Goal: Task Accomplishment & Management: Use online tool/utility

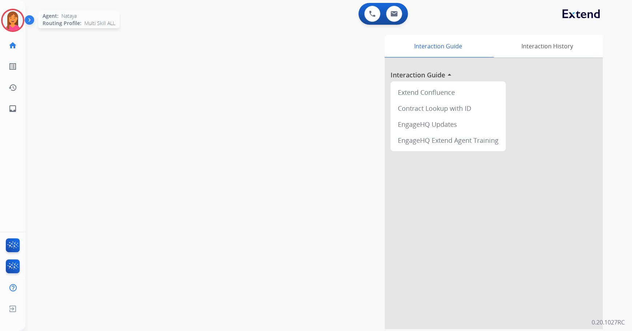
click at [15, 21] on img at bounding box center [13, 20] width 20 height 20
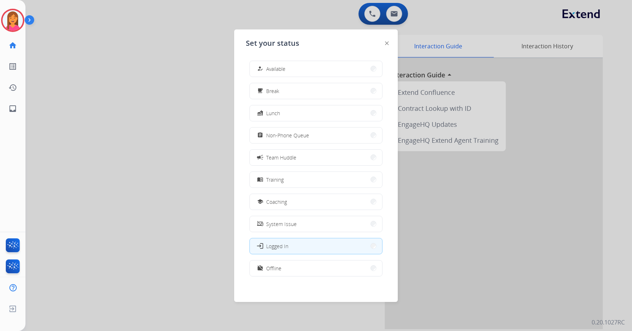
drag, startPoint x: 259, startPoint y: 65, endPoint x: 271, endPoint y: 60, distance: 13.2
click at [259, 65] on div "how_to_reg" at bounding box center [260, 68] width 11 height 9
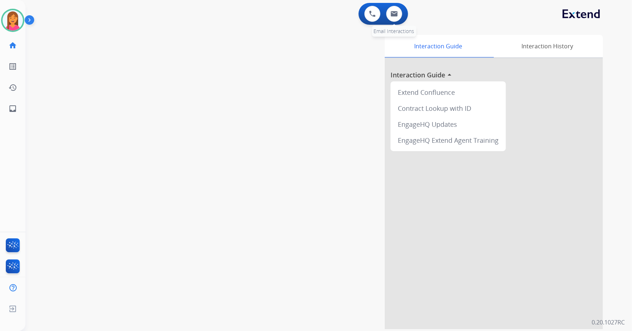
click at [398, 6] on div "0 Email Interactions" at bounding box center [394, 14] width 22 height 16
click at [398, 15] on button at bounding box center [394, 14] width 16 height 16
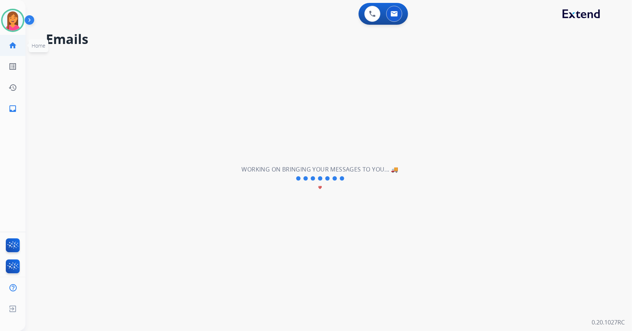
click at [23, 47] on ul "home Home Home" at bounding box center [12, 45] width 25 height 21
click at [10, 43] on mat-icon "home" at bounding box center [12, 45] width 9 height 9
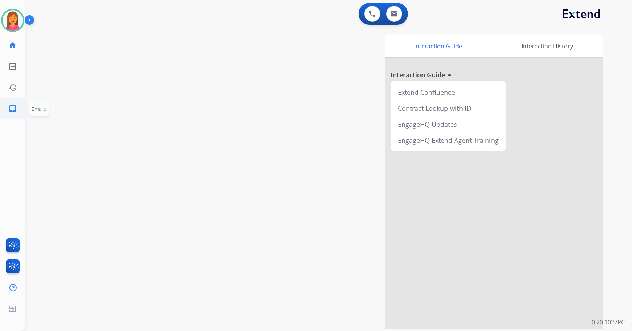
click at [15, 112] on mat-icon "inbox" at bounding box center [12, 108] width 9 height 9
select select "**********"
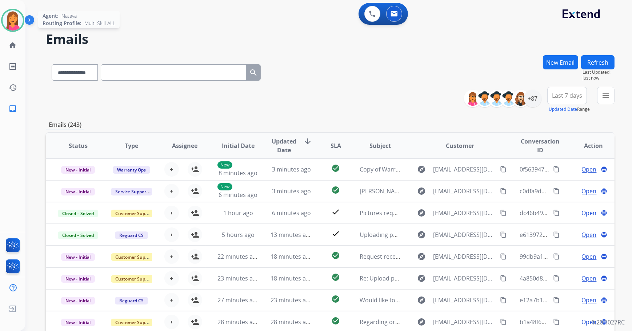
click at [17, 23] on img at bounding box center [13, 20] width 20 height 20
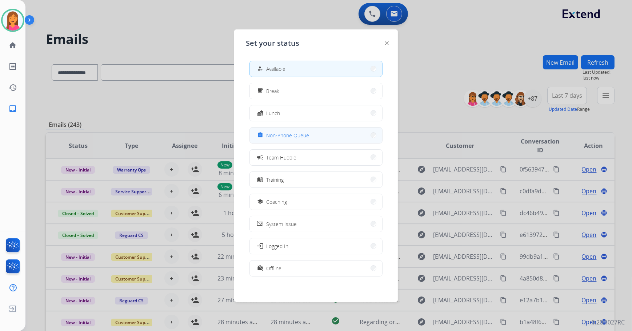
click at [291, 136] on span "Non-Phone Queue" at bounding box center [287, 136] width 43 height 8
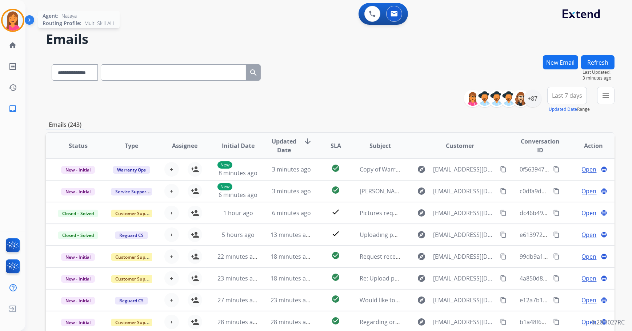
click at [8, 21] on img at bounding box center [13, 20] width 20 height 20
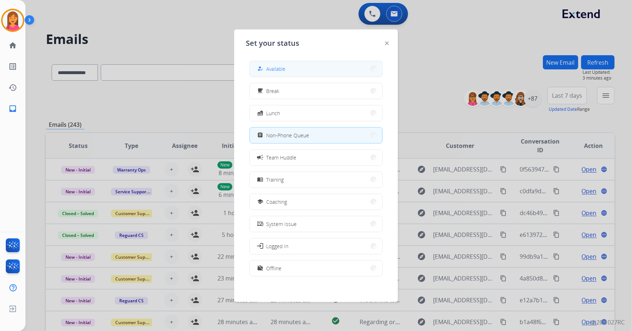
click at [291, 70] on button "how_to_reg Available" at bounding box center [316, 69] width 132 height 16
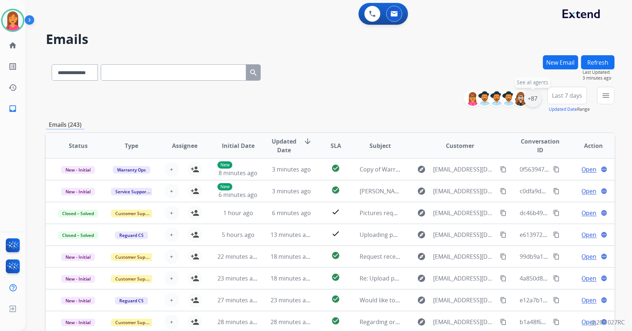
click at [531, 101] on div "+87" at bounding box center [532, 98] width 17 height 17
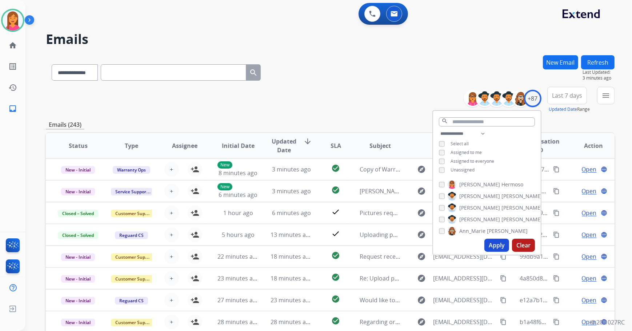
click at [594, 64] on button "Refresh" at bounding box center [597, 62] width 33 height 14
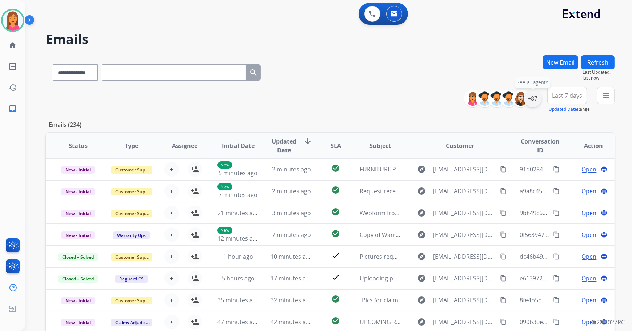
click at [539, 94] on div "+87" at bounding box center [532, 98] width 17 height 17
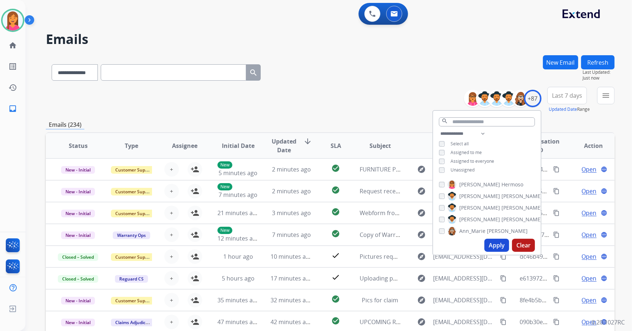
click at [471, 167] on span "Unassigned" at bounding box center [462, 170] width 24 height 6
click at [492, 246] on button "Apply" at bounding box center [496, 245] width 25 height 13
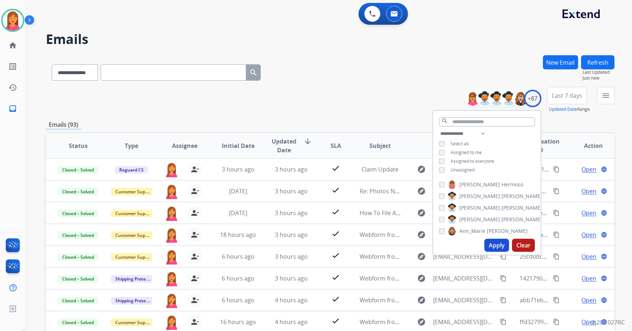
click at [367, 98] on div "**********" at bounding box center [330, 100] width 568 height 26
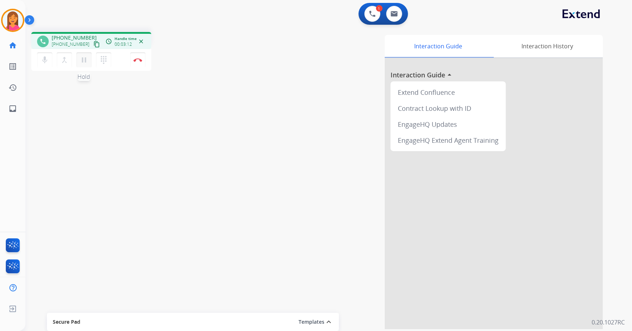
click at [88, 63] on mat-icon "pause" at bounding box center [84, 60] width 9 height 9
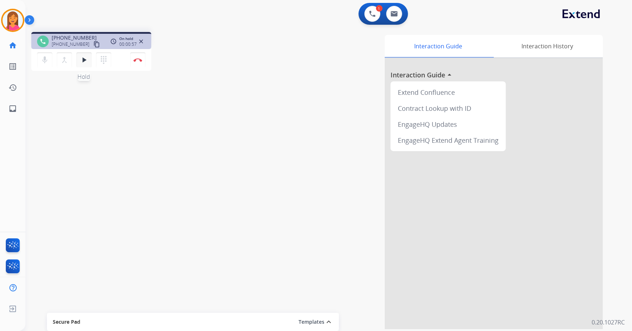
click at [88, 63] on mat-icon "play_arrow" at bounding box center [84, 60] width 9 height 9
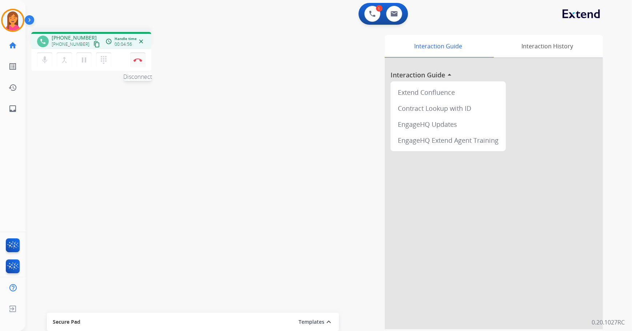
click at [135, 62] on button "Disconnect" at bounding box center [137, 59] width 15 height 15
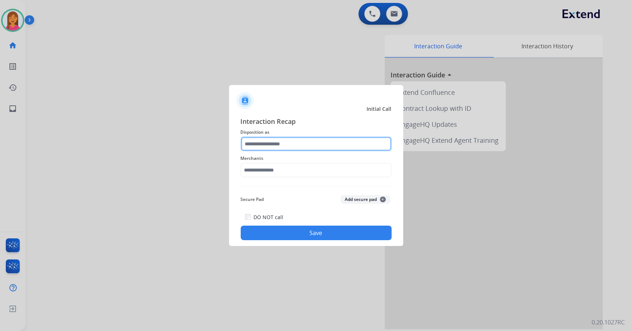
click at [287, 148] on input "text" at bounding box center [316, 144] width 151 height 15
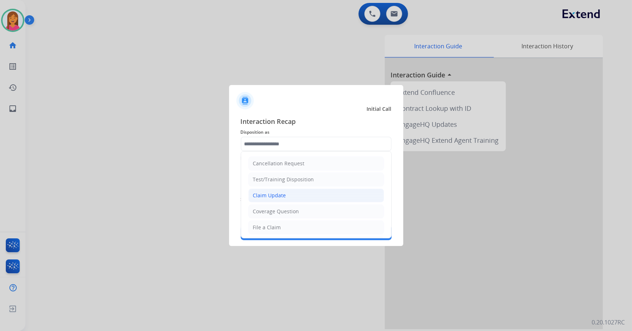
click at [295, 194] on li "Claim Update" at bounding box center [316, 196] width 136 height 14
type input "**********"
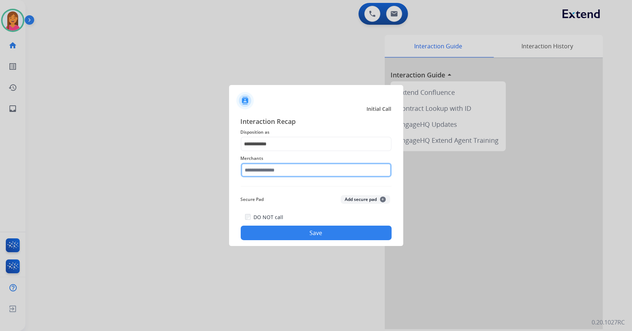
click at [280, 169] on input "text" at bounding box center [316, 170] width 151 height 15
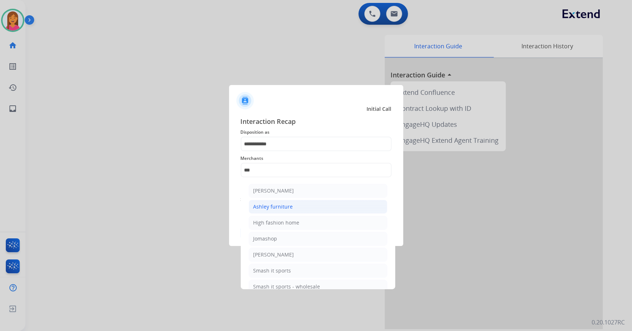
click at [291, 213] on li "Ashley furniture" at bounding box center [318, 207] width 138 height 14
type input "**********"
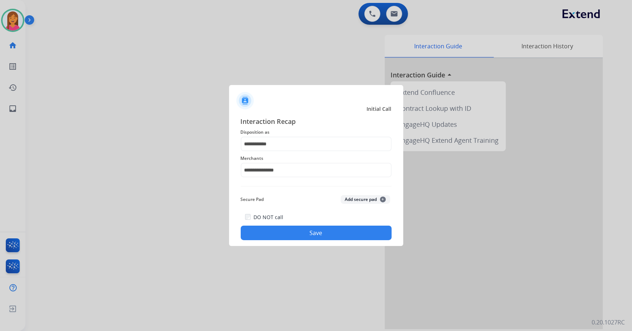
click at [296, 234] on button "Save" at bounding box center [316, 233] width 151 height 15
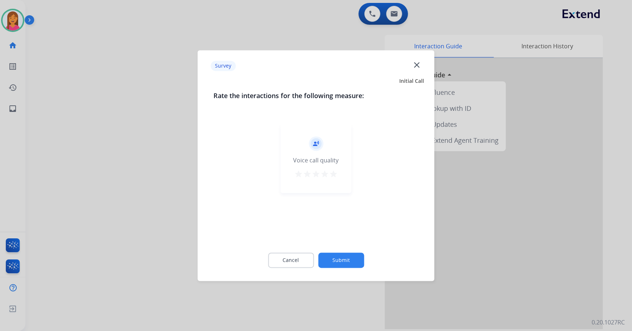
click at [336, 174] on mat-icon "star" at bounding box center [333, 174] width 9 height 9
click at [361, 259] on button "Submit" at bounding box center [341, 260] width 46 height 15
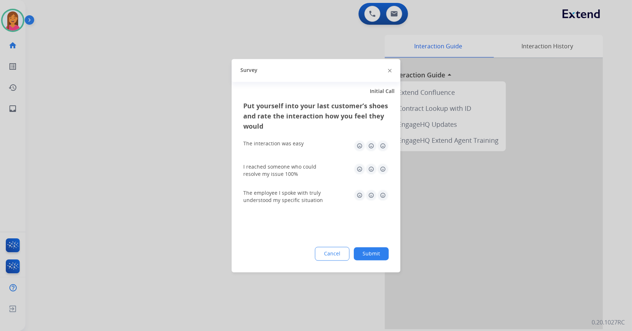
click at [379, 145] on img at bounding box center [383, 146] width 12 height 12
click at [384, 167] on img at bounding box center [383, 169] width 12 height 12
click at [383, 193] on img at bounding box center [383, 195] width 12 height 12
click at [384, 253] on button "Submit" at bounding box center [371, 253] width 35 height 13
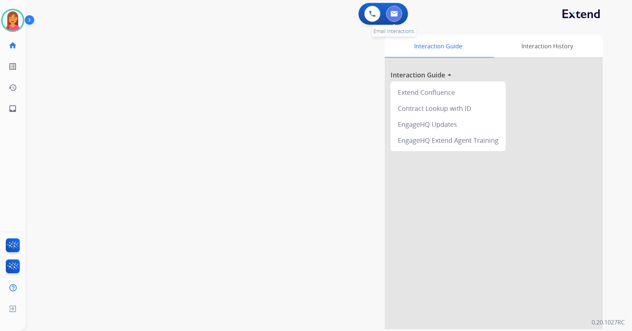
click at [395, 17] on button at bounding box center [394, 14] width 16 height 16
select select "**********"
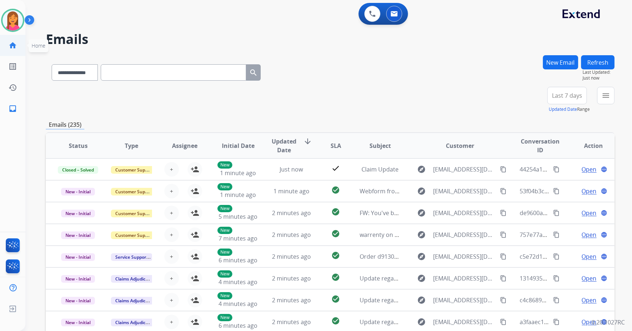
click at [15, 47] on mat-icon "home" at bounding box center [12, 45] width 9 height 9
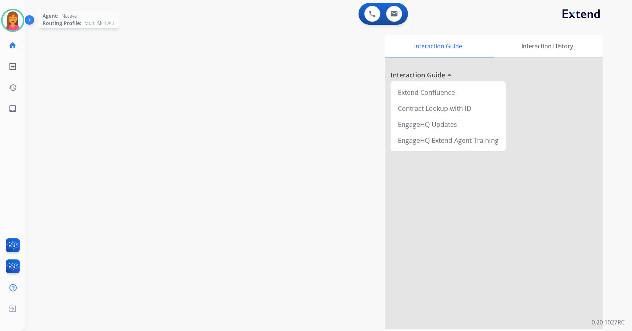
click at [23, 23] on div at bounding box center [12, 20] width 23 height 23
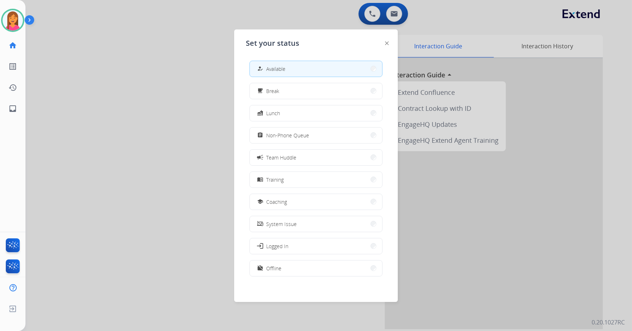
click at [205, 83] on div at bounding box center [316, 165] width 632 height 331
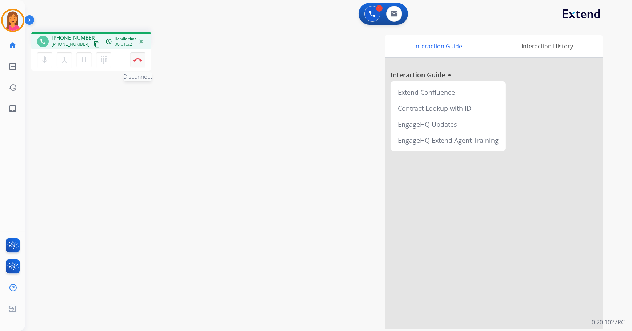
click at [133, 60] on button "Disconnect" at bounding box center [137, 59] width 15 height 15
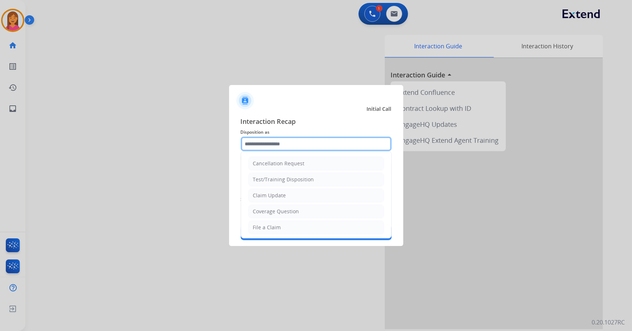
click at [285, 141] on input "text" at bounding box center [316, 144] width 151 height 15
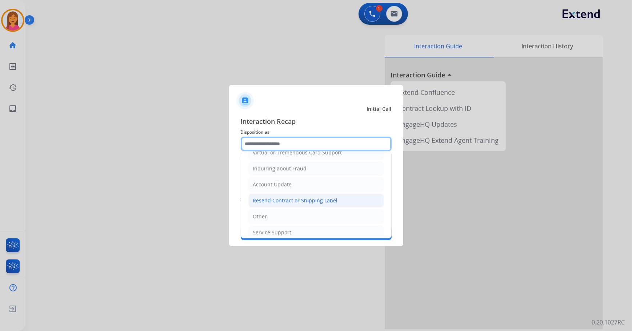
scroll to position [112, 0]
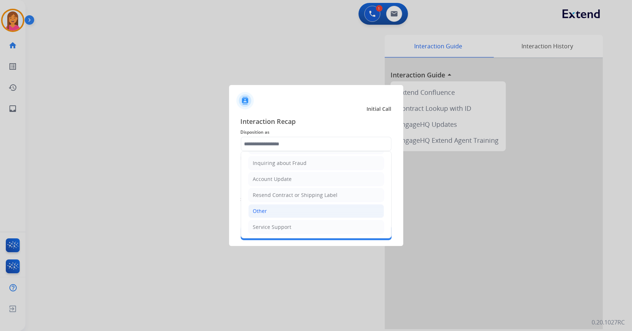
click at [261, 211] on div "Other" at bounding box center [260, 210] width 14 height 7
type input "*****"
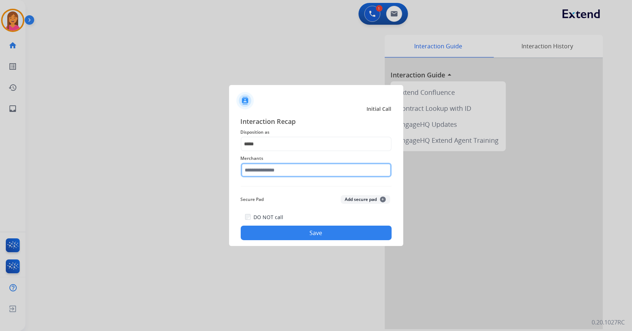
click at [265, 170] on input "text" at bounding box center [316, 170] width 151 height 15
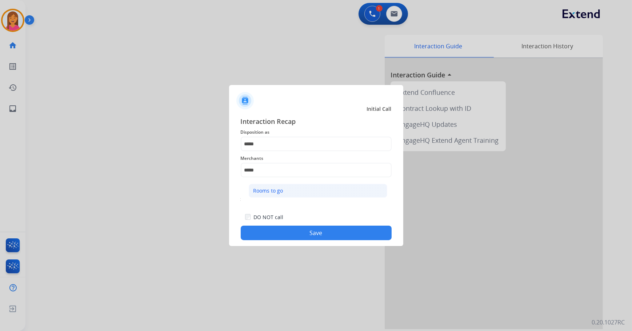
click at [265, 194] on li "Rooms to go" at bounding box center [318, 191] width 138 height 14
type input "**********"
click at [283, 231] on button "Save" at bounding box center [316, 233] width 151 height 15
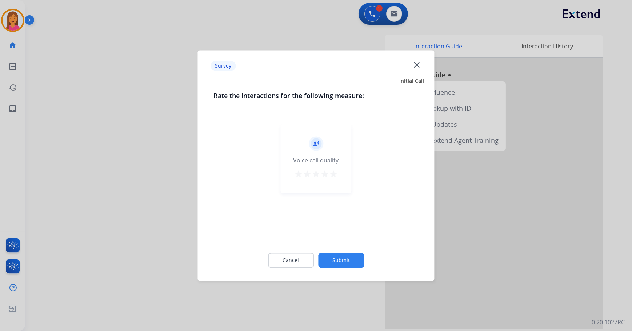
click at [330, 174] on mat-icon "star" at bounding box center [333, 174] width 9 height 9
click at [330, 258] on button "Submit" at bounding box center [341, 260] width 46 height 15
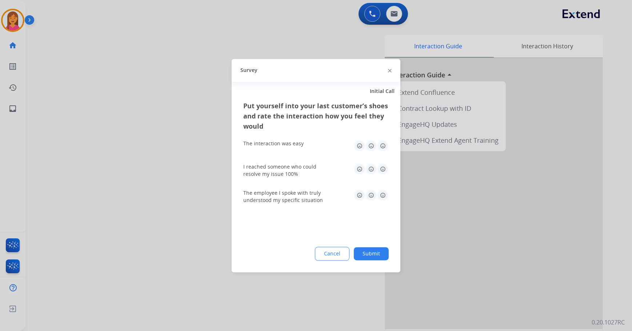
click at [383, 145] on img at bounding box center [383, 146] width 12 height 12
click at [386, 172] on img at bounding box center [383, 169] width 12 height 12
click at [380, 194] on img at bounding box center [383, 195] width 12 height 12
click at [364, 259] on button "Submit" at bounding box center [371, 253] width 35 height 13
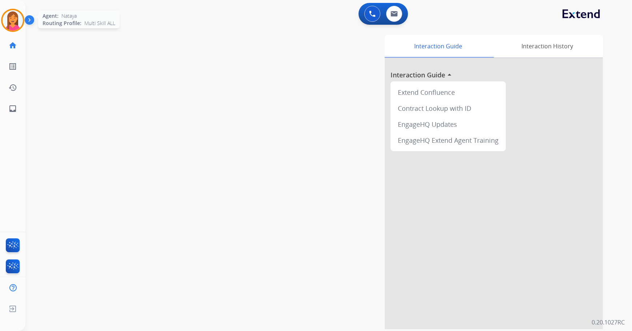
click at [8, 25] on img at bounding box center [13, 20] width 20 height 20
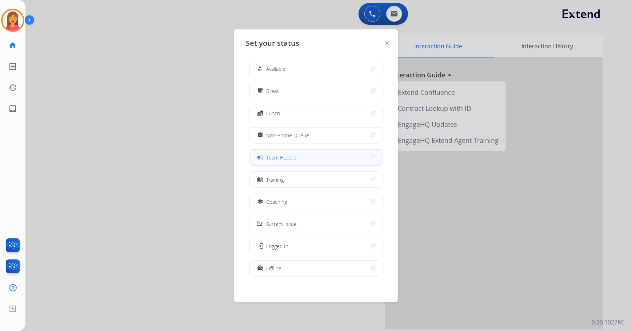
click at [292, 158] on span "Team Huddle" at bounding box center [281, 158] width 30 height 8
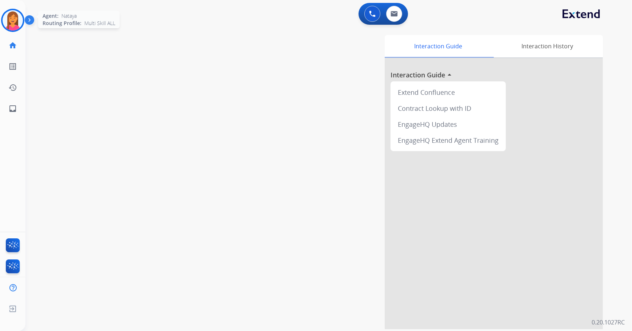
click at [20, 19] on img at bounding box center [13, 20] width 20 height 20
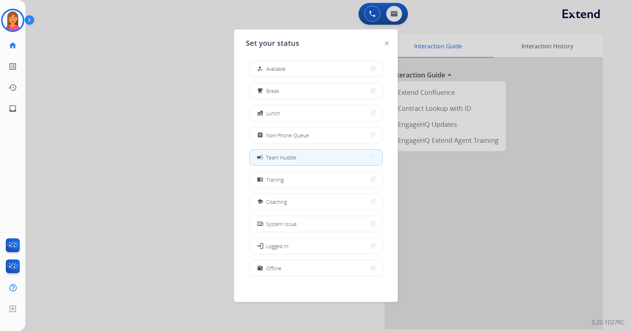
click at [181, 77] on div at bounding box center [316, 165] width 632 height 331
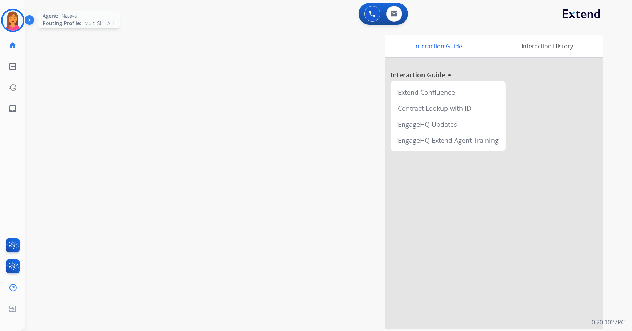
click at [19, 15] on img at bounding box center [13, 20] width 20 height 20
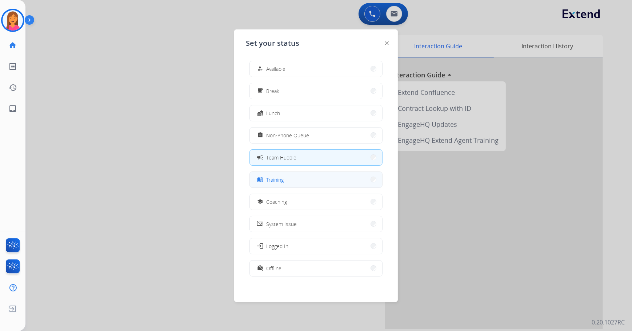
click at [298, 182] on button "menu_book Training" at bounding box center [316, 180] width 132 height 16
